Goal: Transaction & Acquisition: Purchase product/service

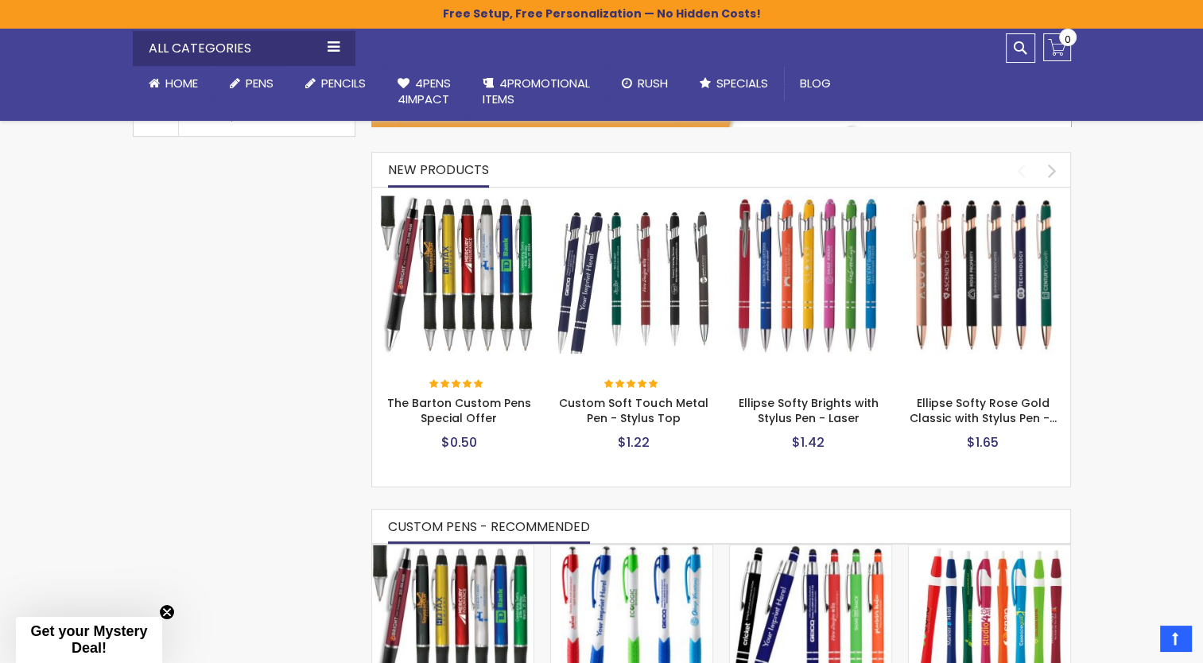
scroll to position [636, 0]
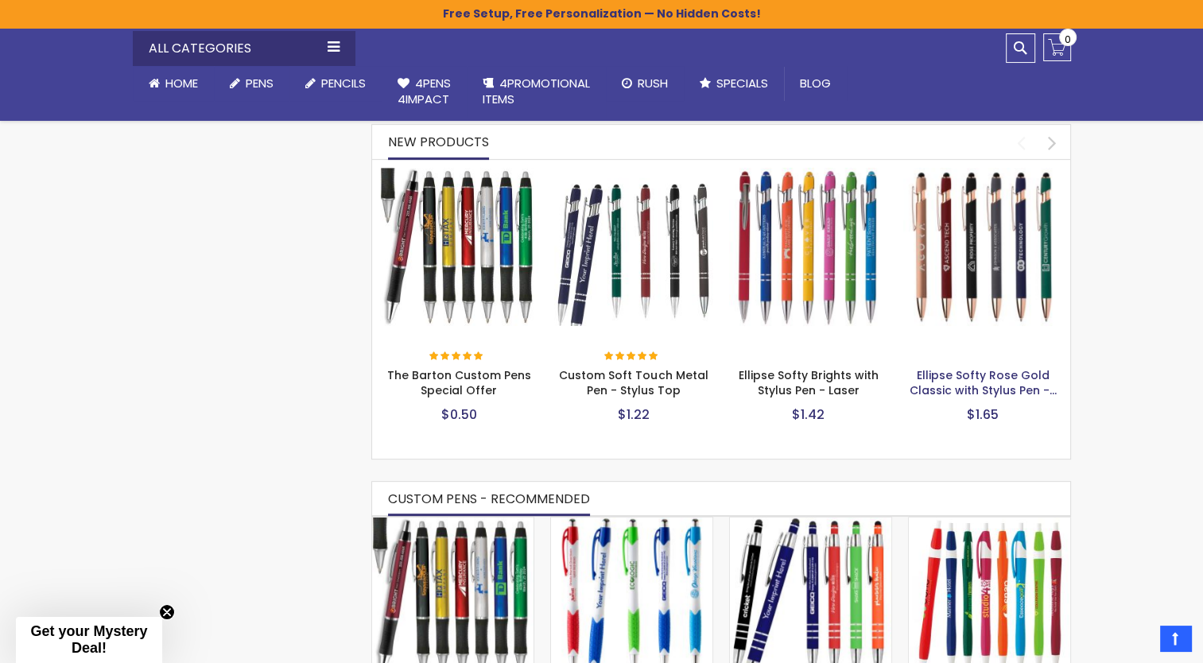
click at [967, 370] on link "Ellipse Softy Rose Gold Classic with Stylus Pen -…" at bounding box center [982, 382] width 147 height 31
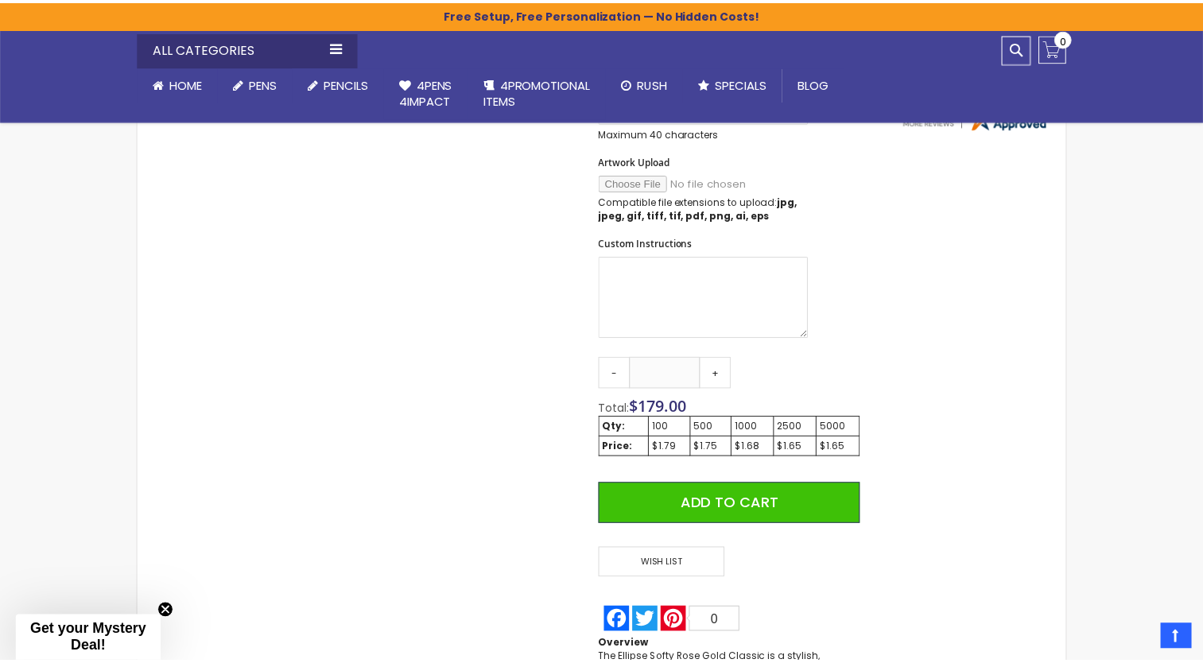
scroll to position [636, 0]
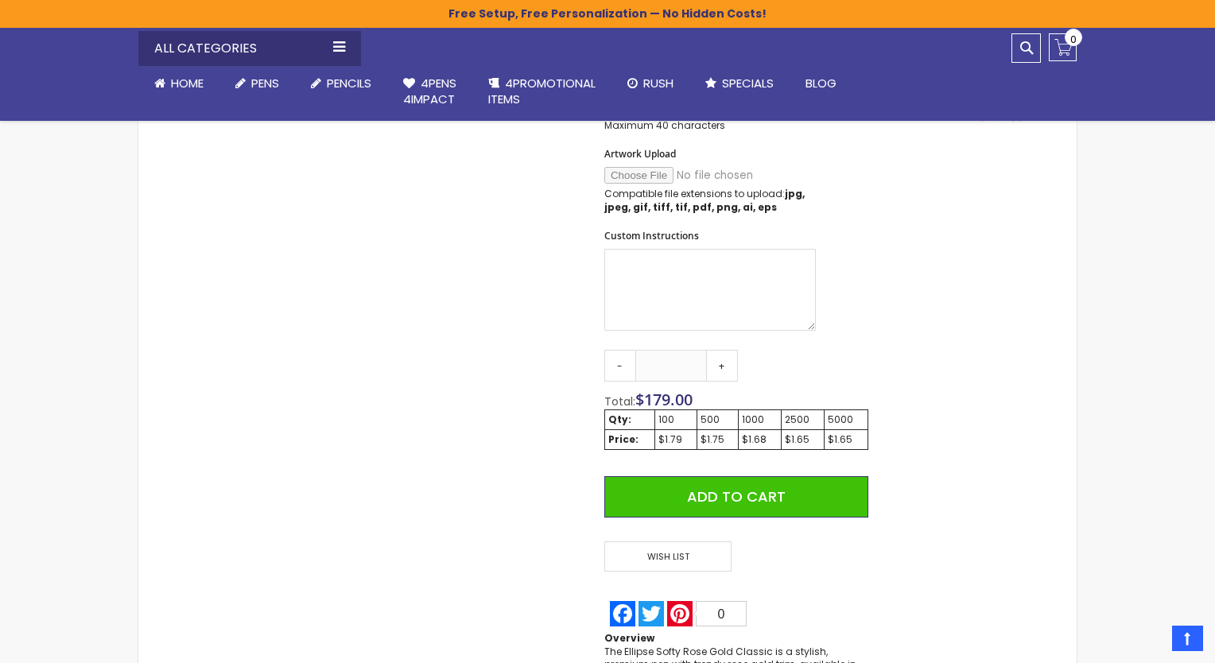
click at [304, 373] on div "Close dialog Sign up to get your Mystery Discount ! Name Email Send Me the Deal…" at bounding box center [607, 331] width 1215 height 663
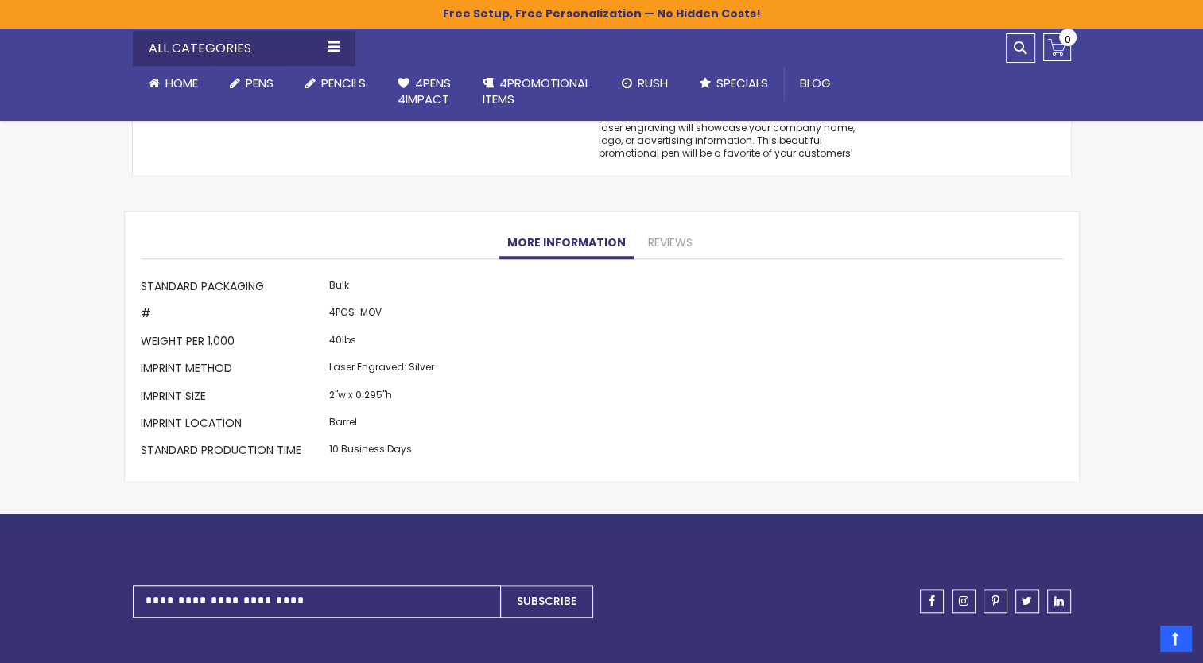
scroll to position [1272, 0]
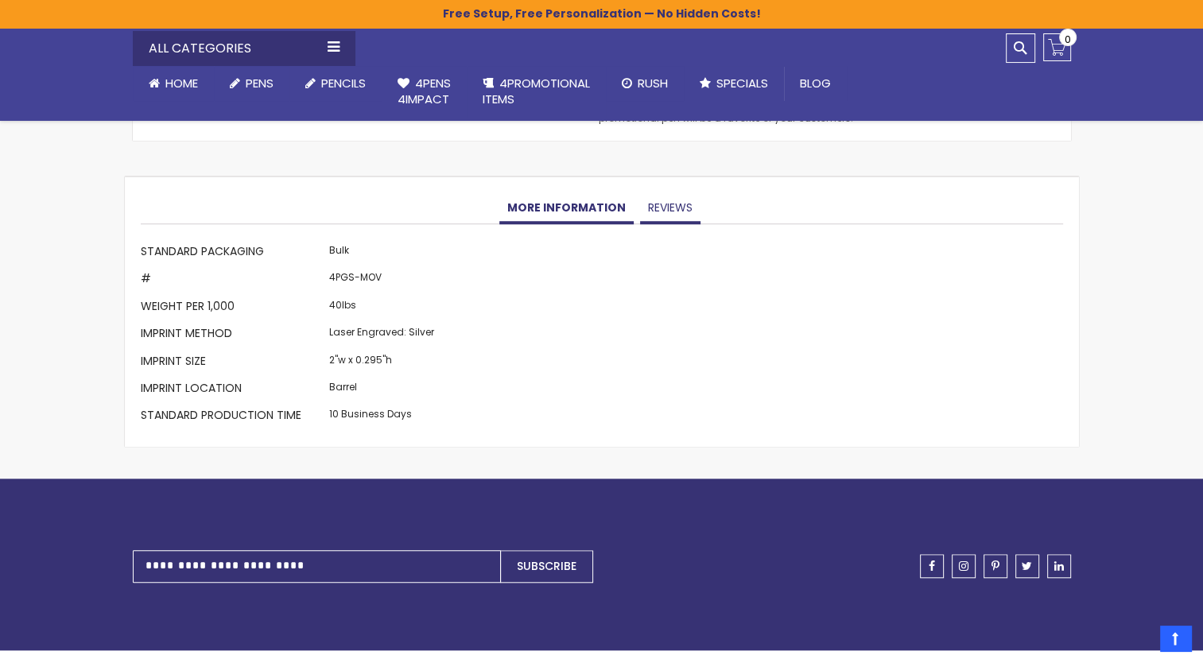
click at [665, 207] on link "Reviews" at bounding box center [670, 208] width 60 height 32
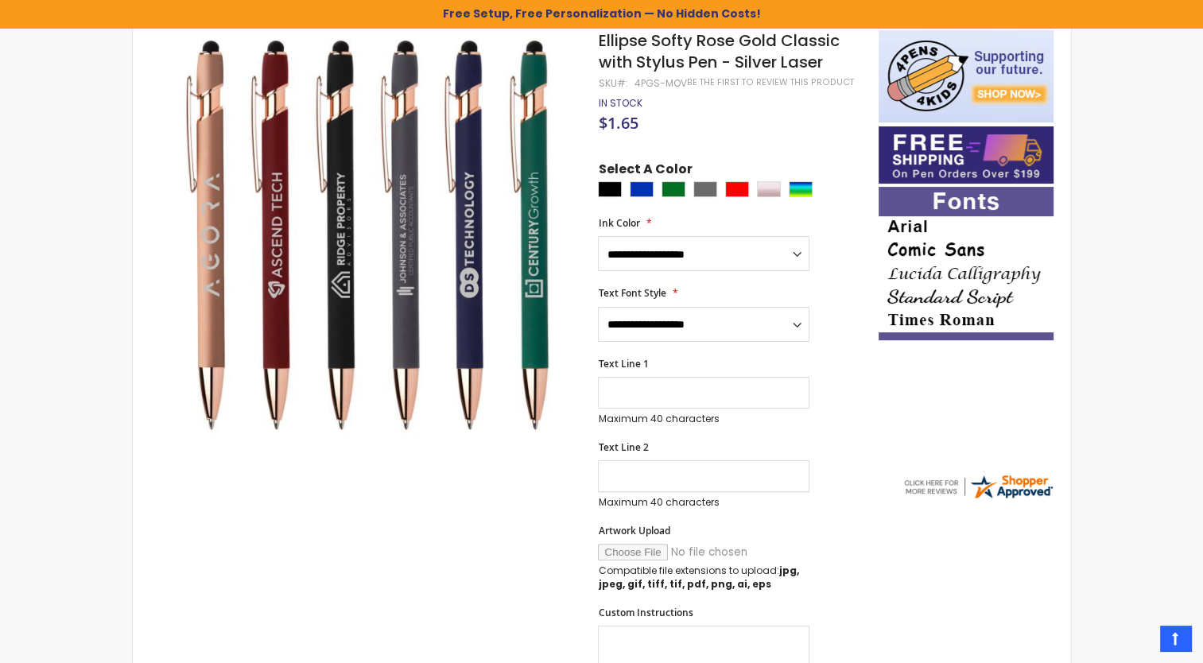
scroll to position [112, 0]
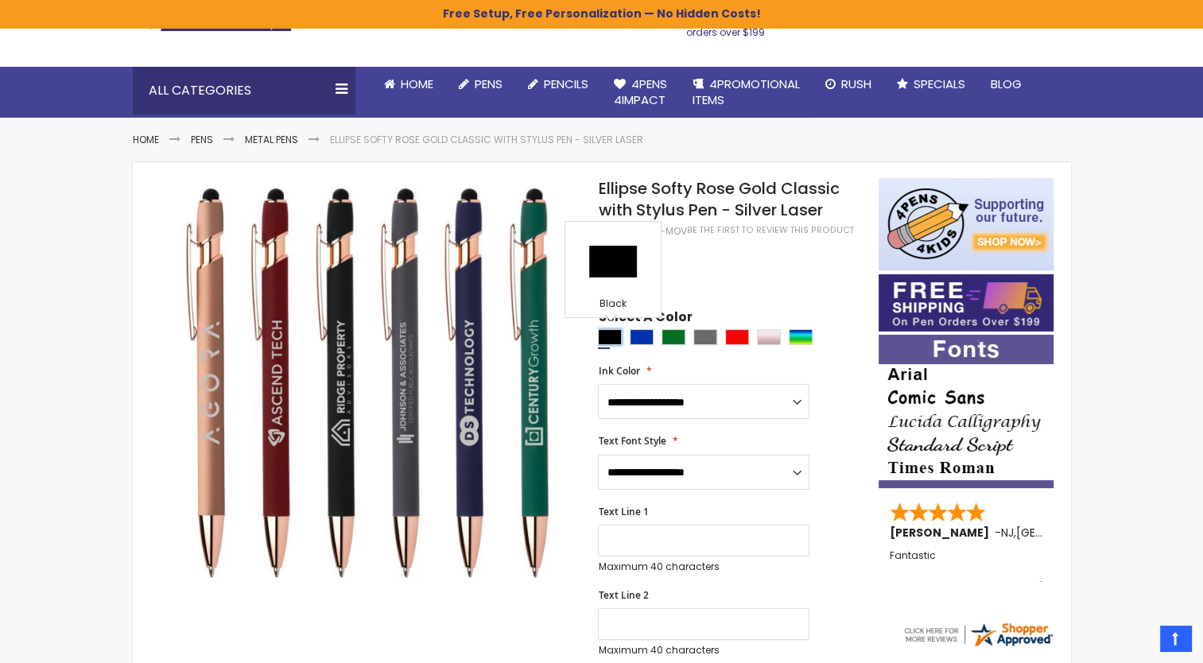
click at [602, 335] on div "Black" at bounding box center [610, 337] width 24 height 16
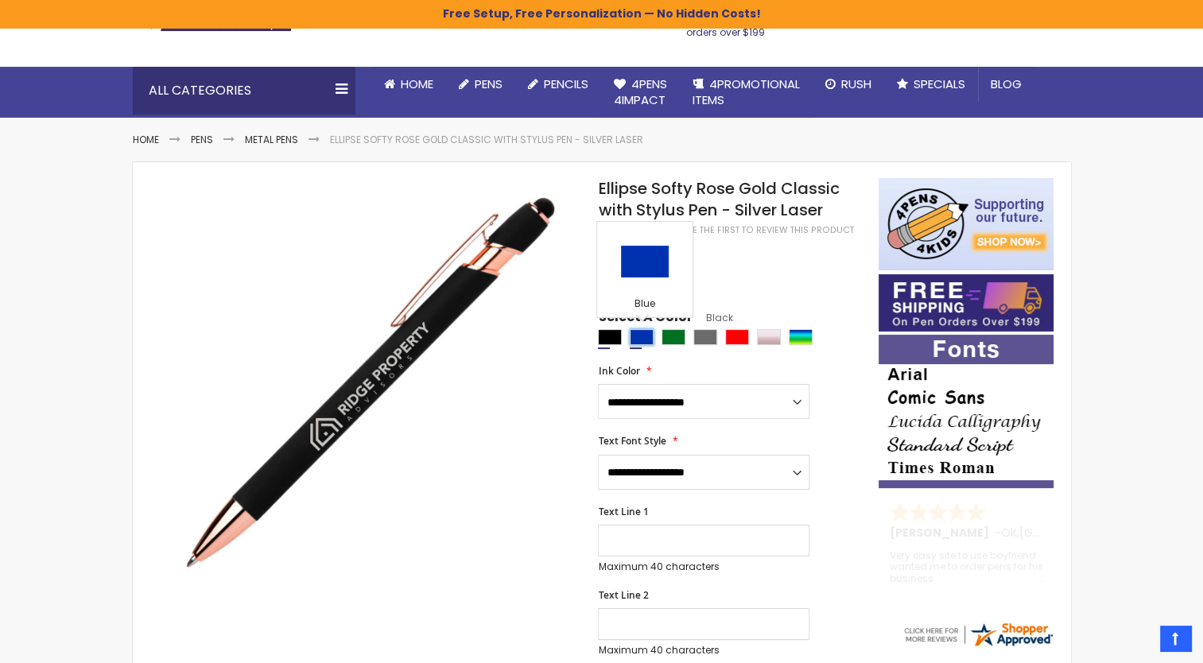
click at [643, 339] on div "Blue" at bounding box center [642, 337] width 24 height 16
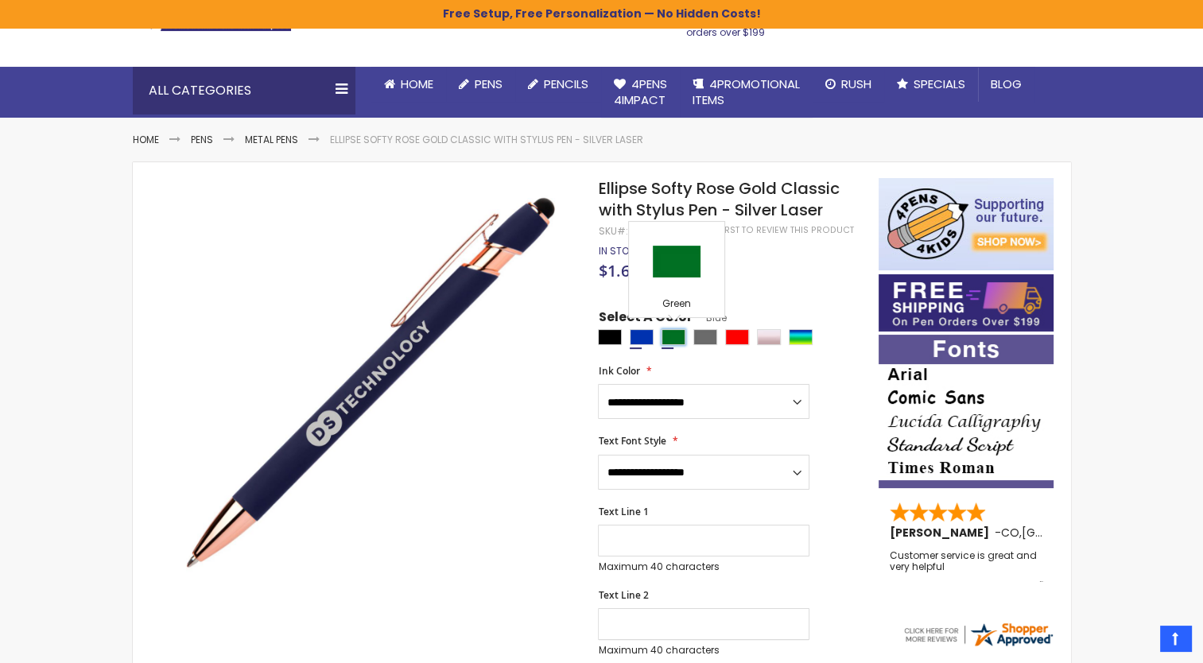
click at [672, 339] on div "Green" at bounding box center [673, 337] width 24 height 16
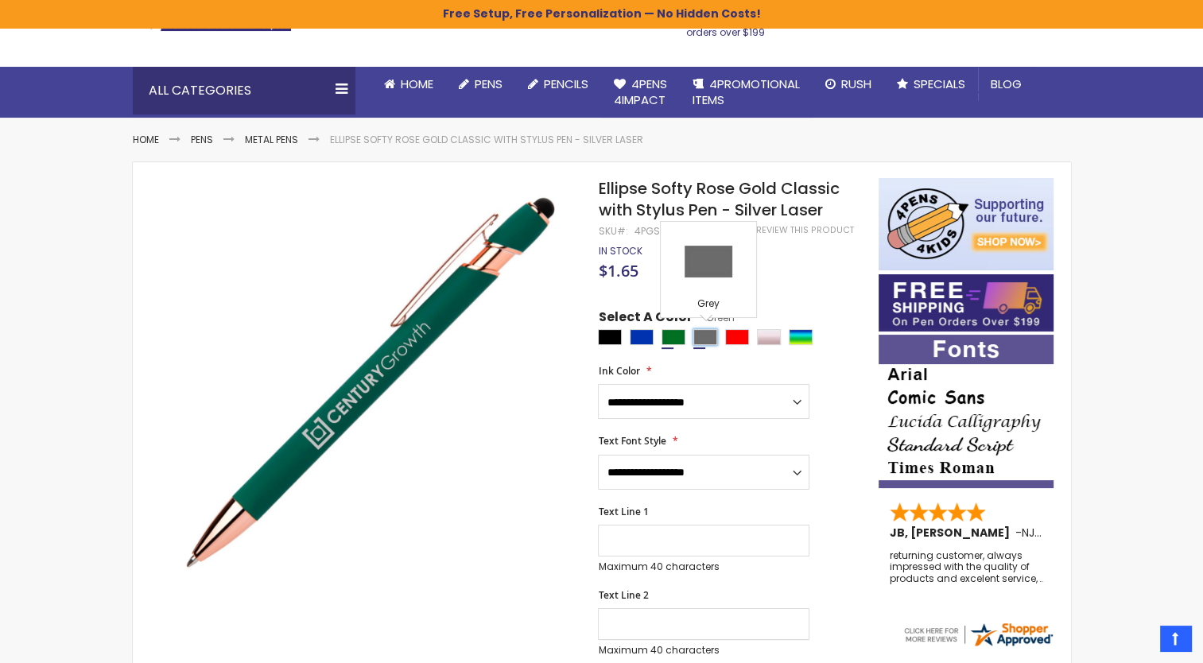
click at [700, 337] on div "Grey" at bounding box center [705, 337] width 24 height 16
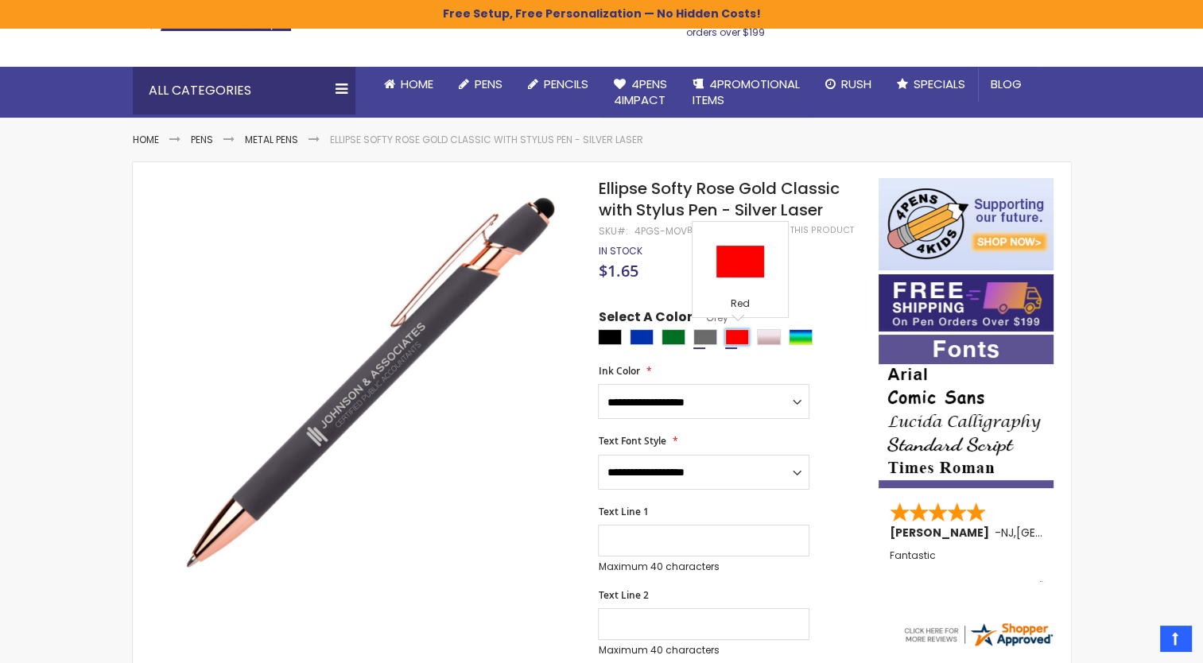
click at [728, 335] on div "Red" at bounding box center [737, 337] width 24 height 16
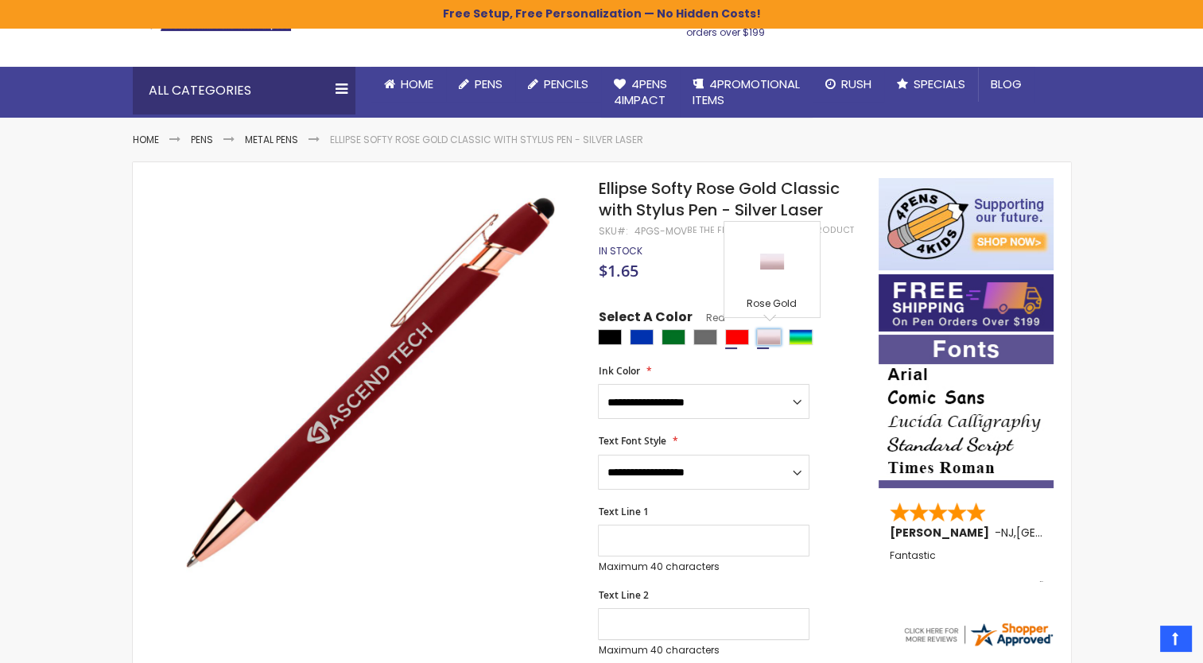
click at [777, 339] on div "Rose Gold" at bounding box center [769, 337] width 24 height 16
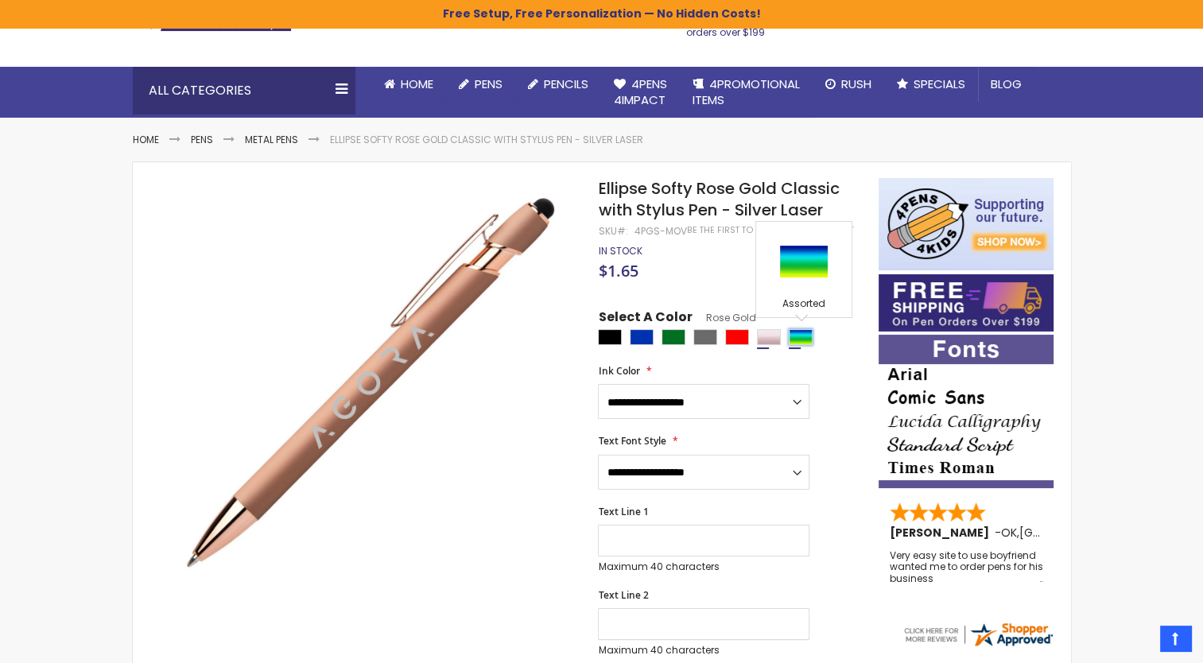
click at [801, 339] on div "Assorted" at bounding box center [801, 337] width 24 height 16
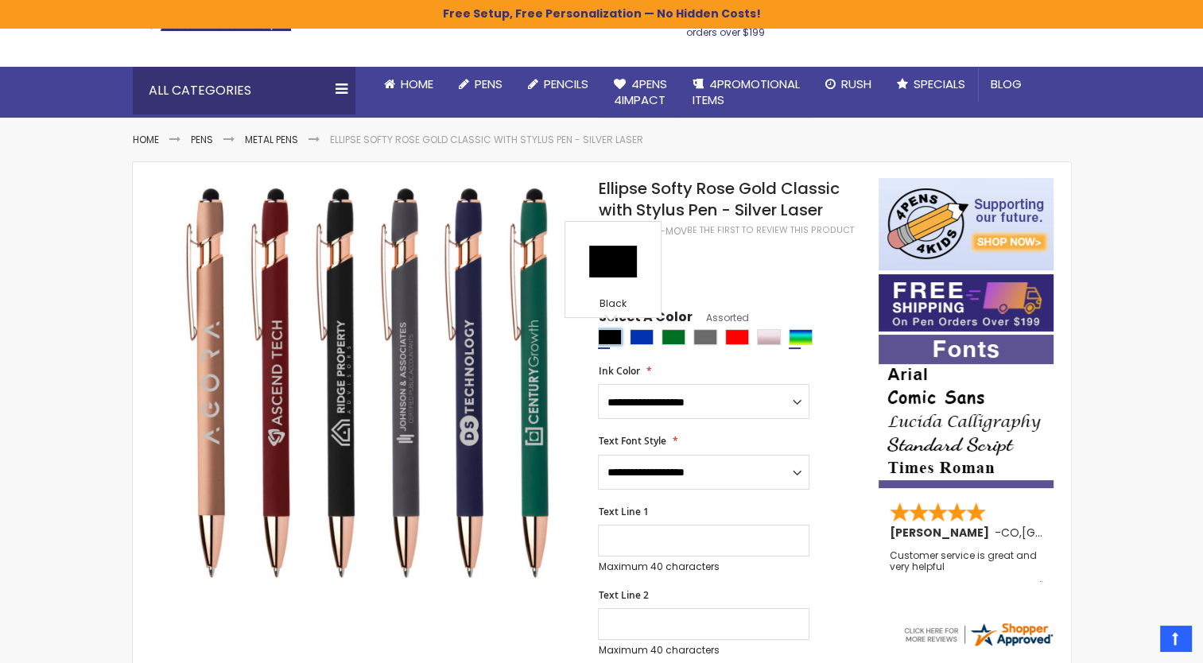
click at [604, 335] on div "Black" at bounding box center [610, 337] width 24 height 16
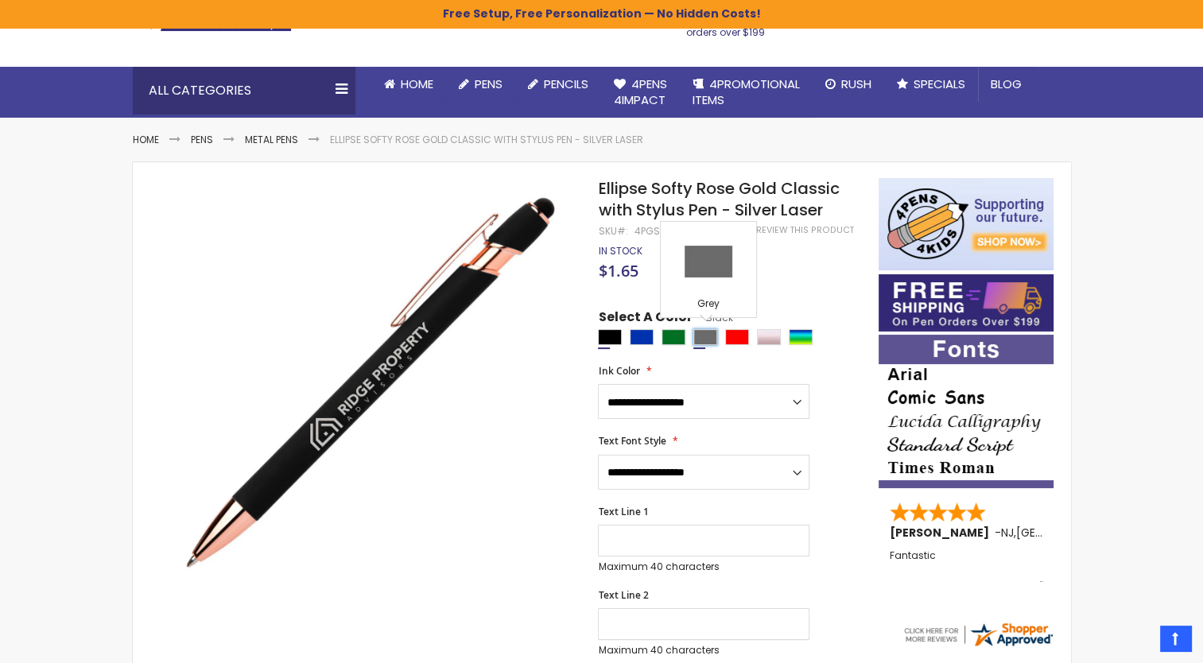
click at [696, 338] on div "Grey" at bounding box center [705, 337] width 24 height 16
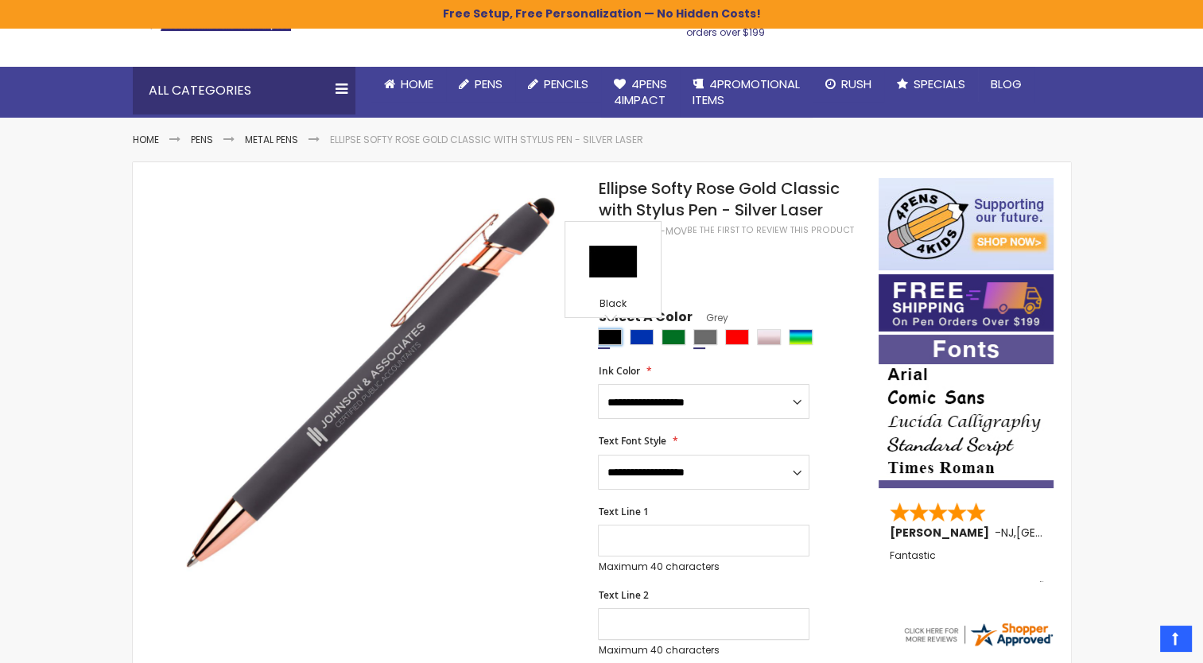
click at [614, 331] on div "Black" at bounding box center [610, 337] width 24 height 16
type input "****"
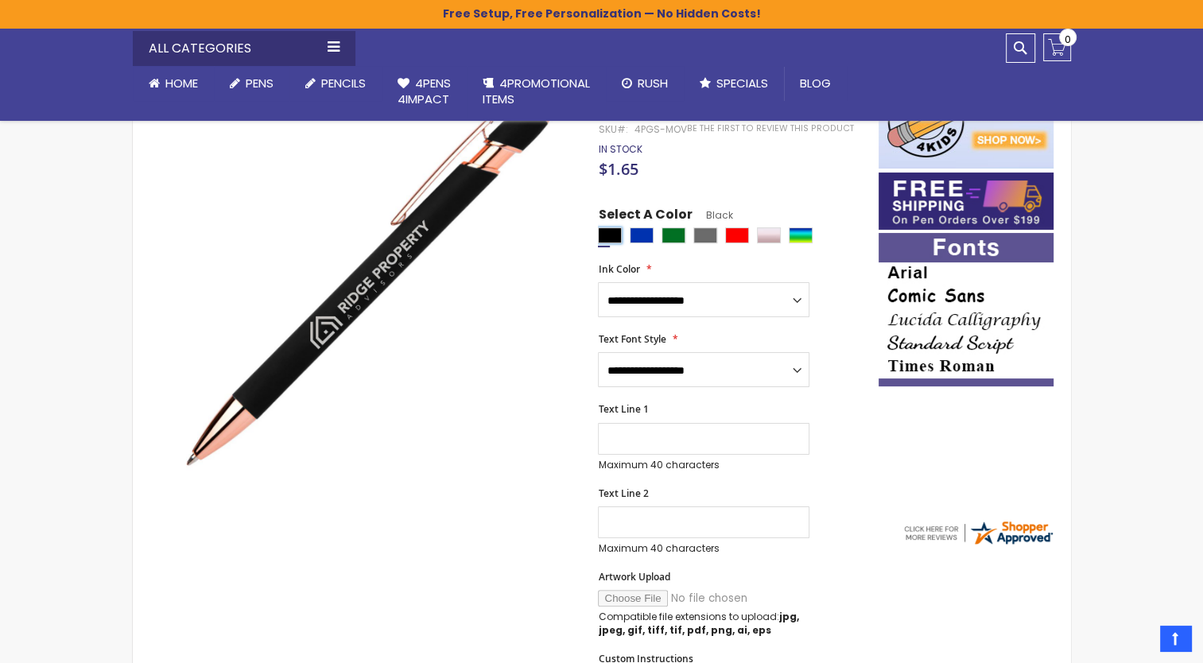
scroll to position [192, 0]
